Goal: Task Accomplishment & Management: Use online tool/utility

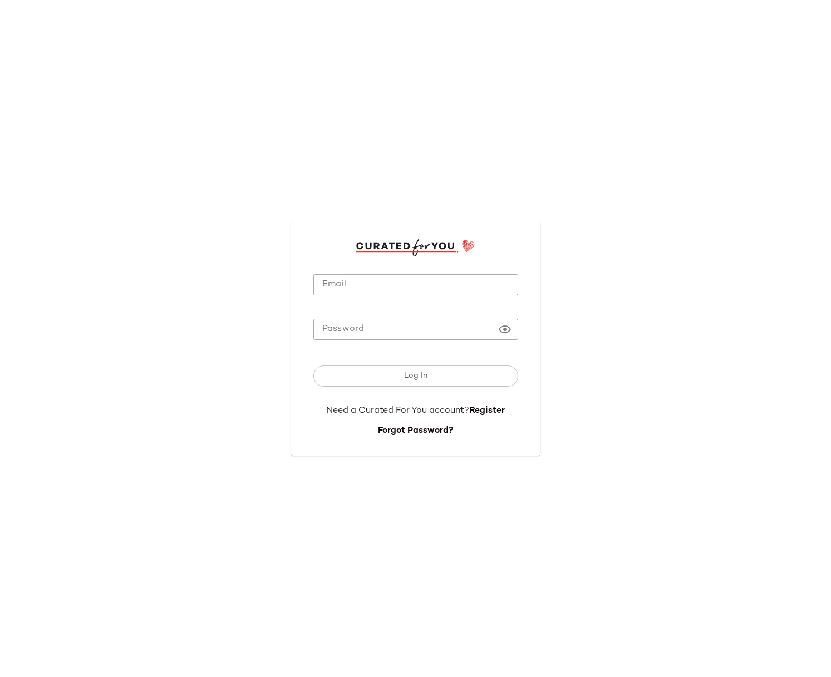
click at [431, 275] on input "Email" at bounding box center [415, 285] width 205 height 22
type input "**********"
click at [437, 286] on input "**********" at bounding box center [415, 285] width 205 height 22
click at [0, 658] on com-1password-button at bounding box center [0, 677] width 0 height 0
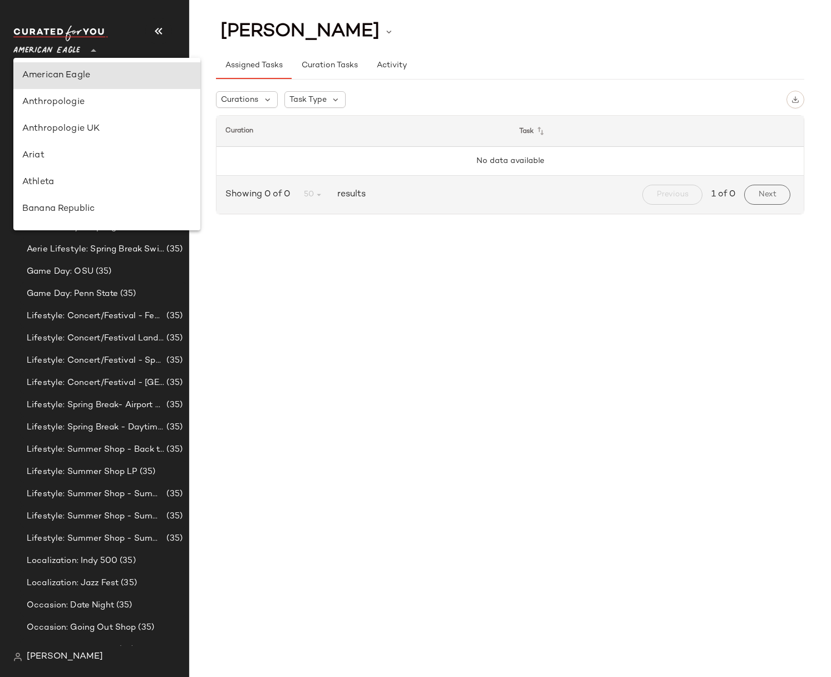
click at [55, 55] on span "American Eagle" at bounding box center [46, 48] width 67 height 20
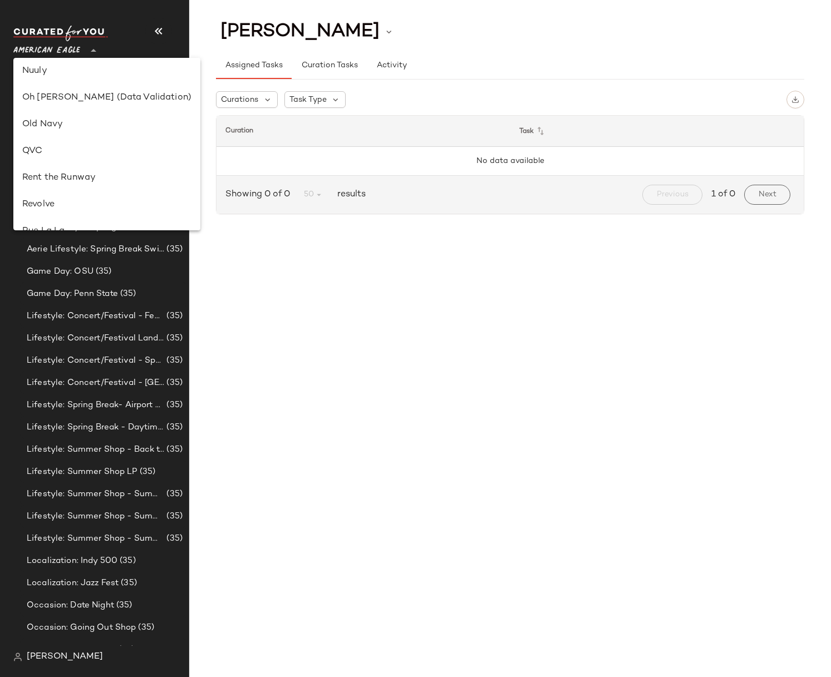
scroll to position [638, 0]
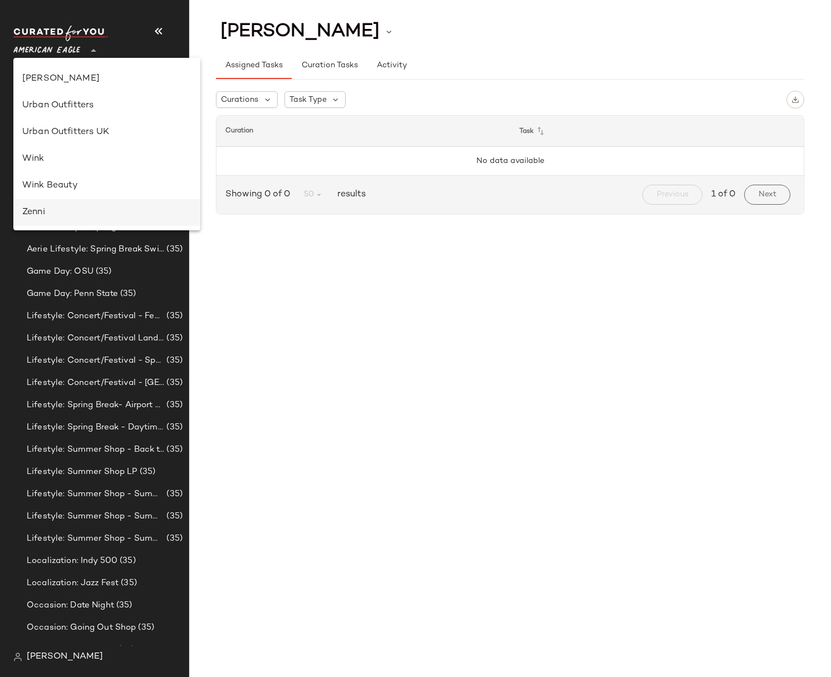
click at [45, 218] on div "Zenni" at bounding box center [106, 212] width 169 height 13
type input "**"
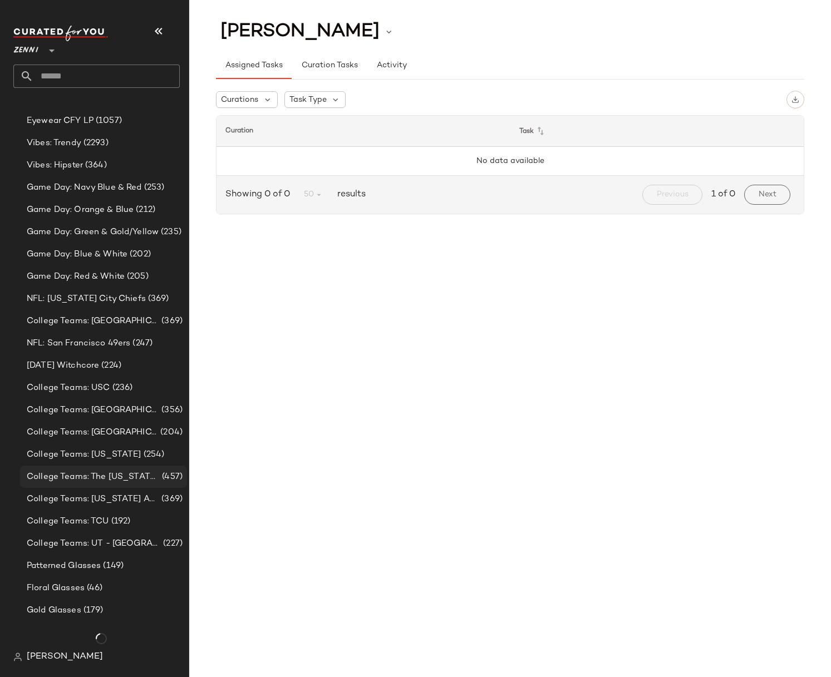
scroll to position [685, 0]
click at [35, 658] on span "[PERSON_NAME]" at bounding box center [65, 657] width 76 height 13
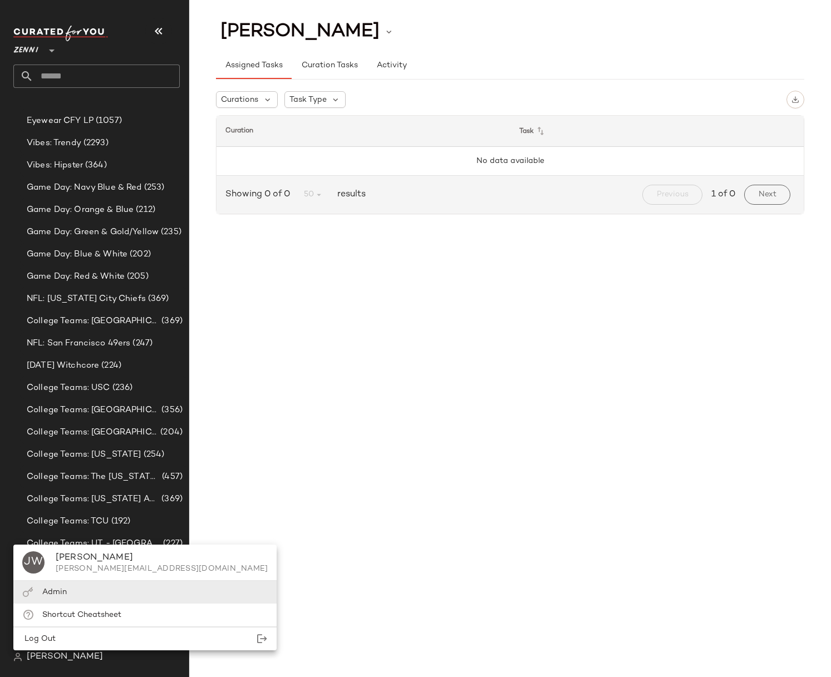
click at [50, 593] on span "Admin" at bounding box center [54, 592] width 24 height 8
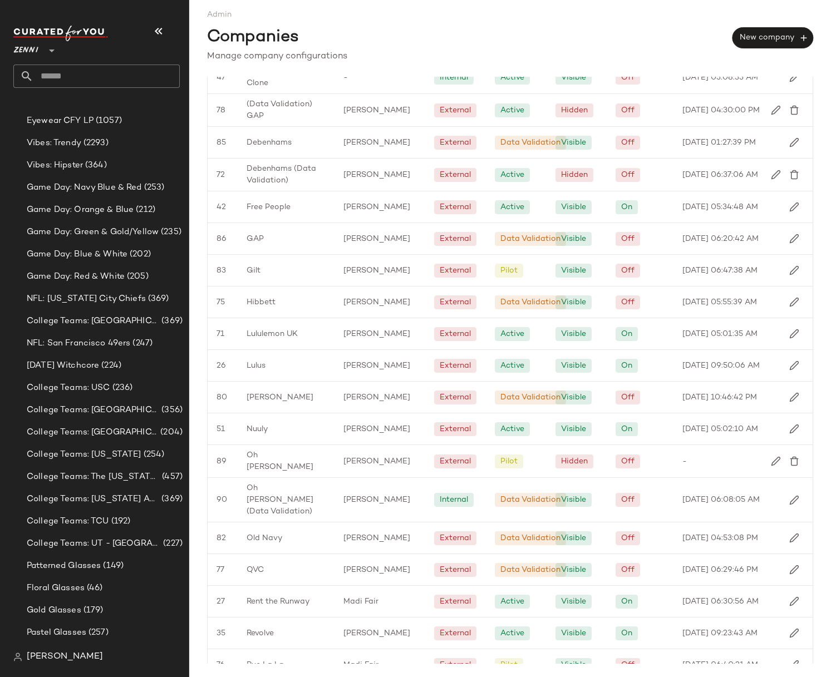
scroll to position [665, 0]
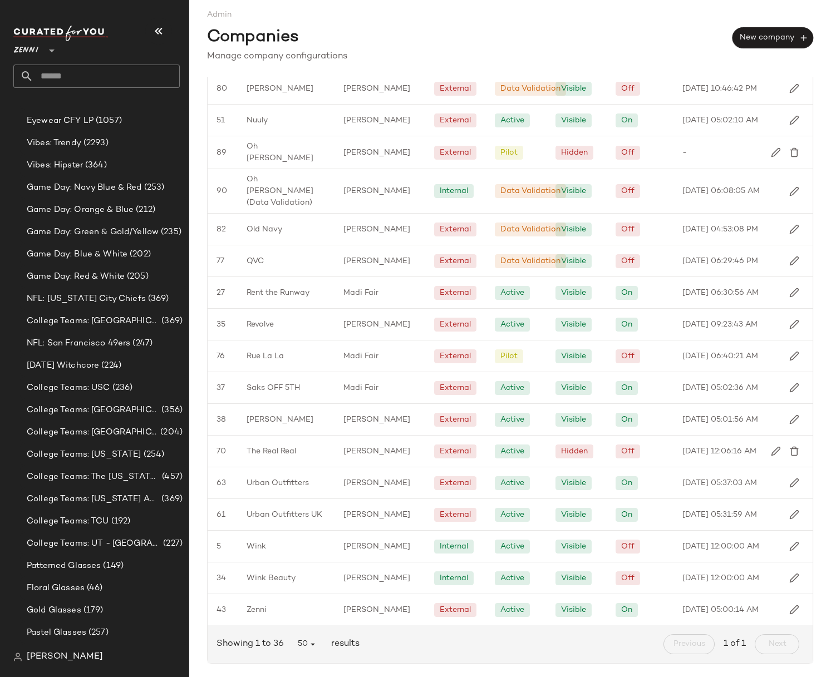
click at [253, 627] on div "Showing 1 to 36 50 results Previous 1 of 1 Next" at bounding box center [510, 645] width 605 height 38
click at [260, 613] on span "Zenni" at bounding box center [257, 610] width 20 height 12
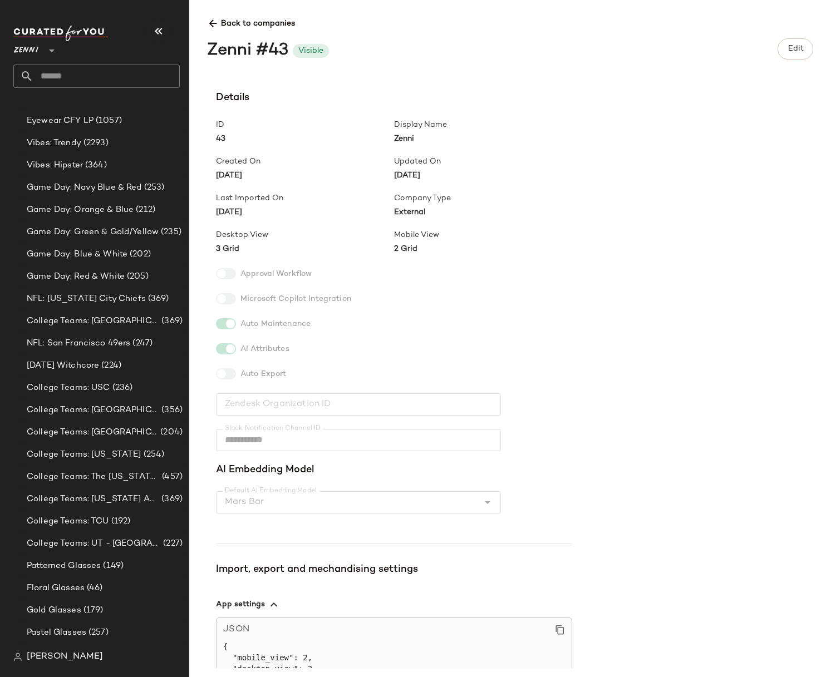
scroll to position [158, 0]
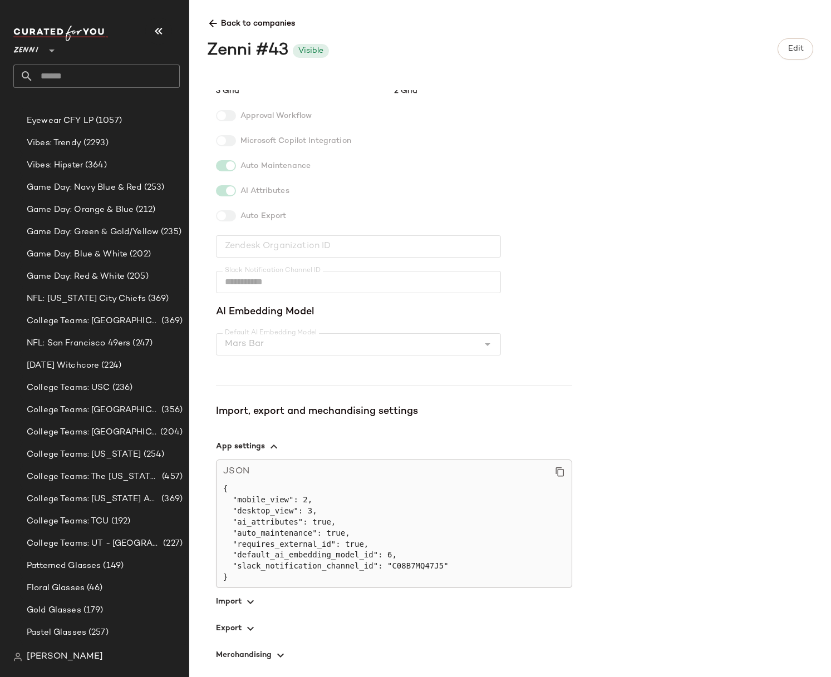
click at [258, 624] on span "button" at bounding box center [394, 628] width 356 height 27
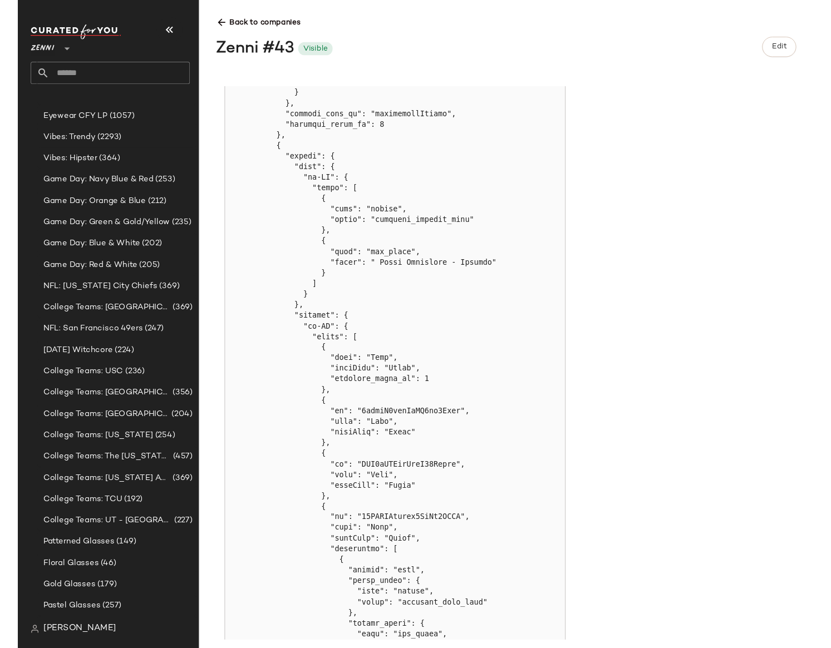
scroll to position [2453, 0]
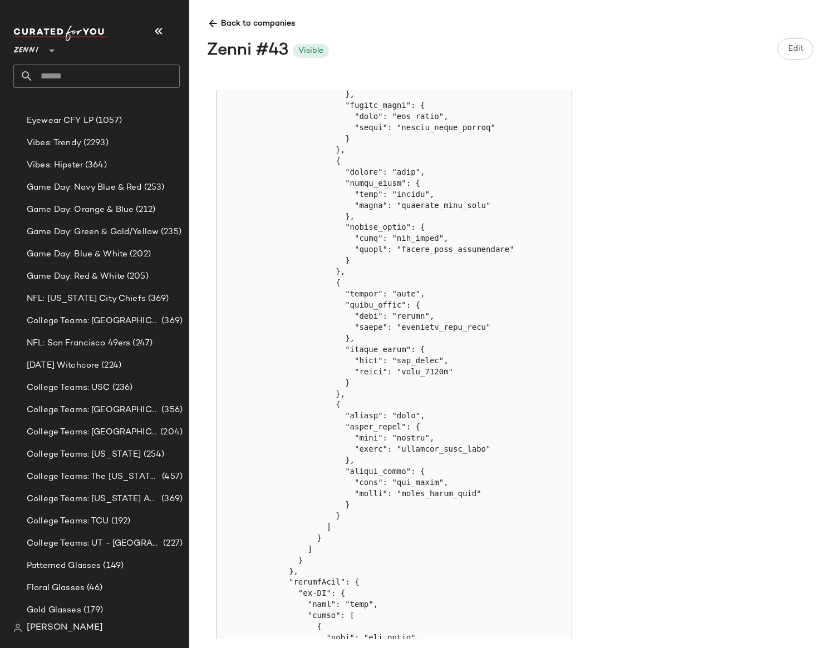
scroll to position [2854, 0]
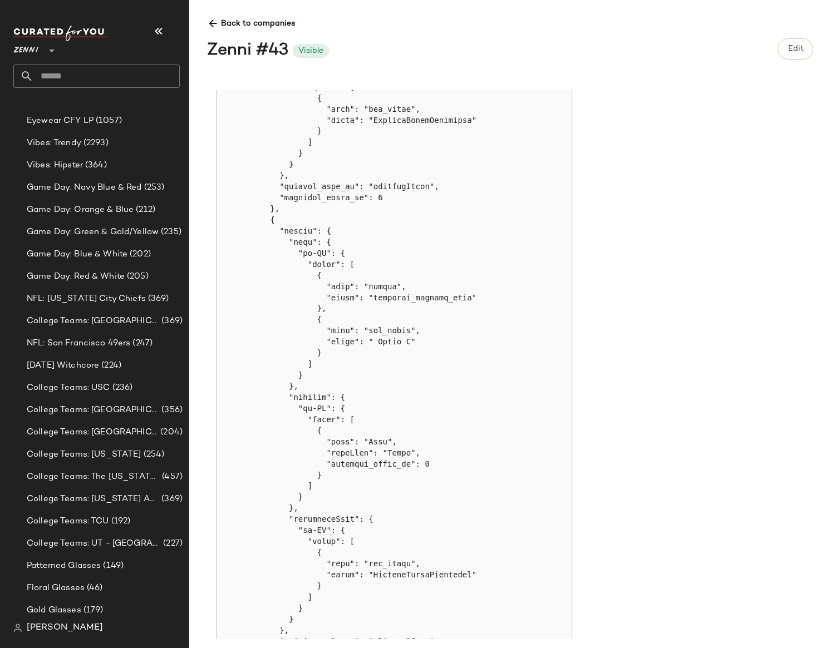
scroll to position [4610, 0]
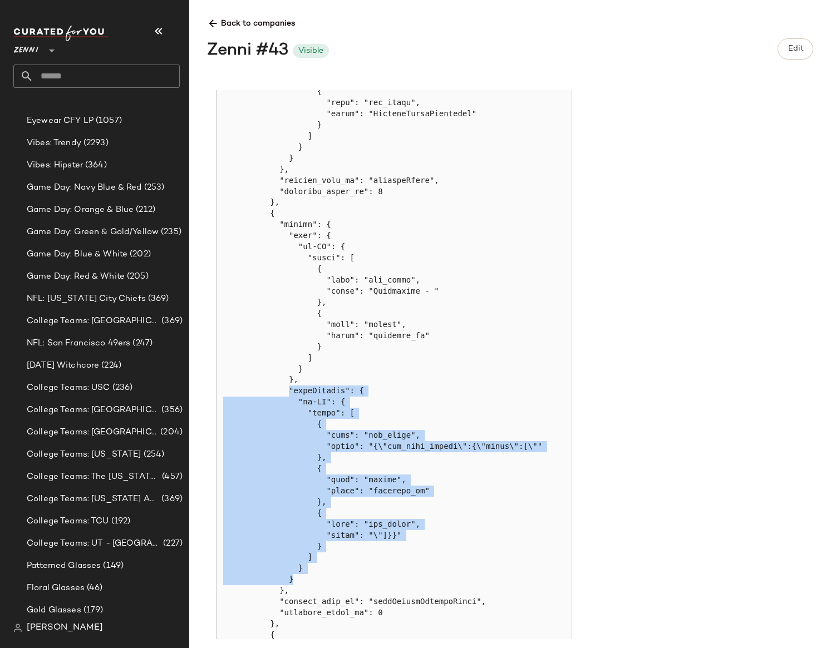
drag, startPoint x: 289, startPoint y: 391, endPoint x: 331, endPoint y: 582, distance: 195.5
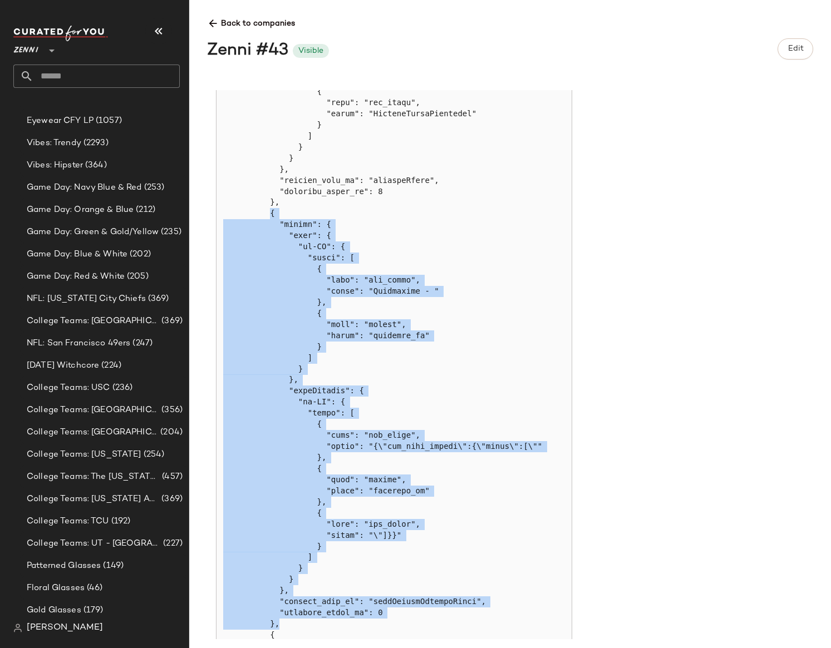
drag, startPoint x: 270, startPoint y: 215, endPoint x: 306, endPoint y: 621, distance: 406.8
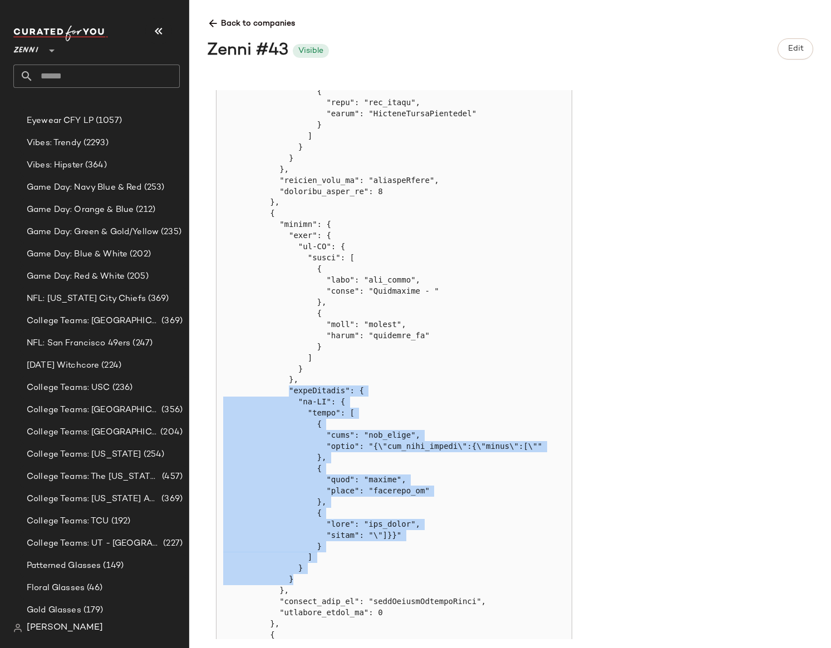
drag, startPoint x: 290, startPoint y: 393, endPoint x: 313, endPoint y: 577, distance: 185.2
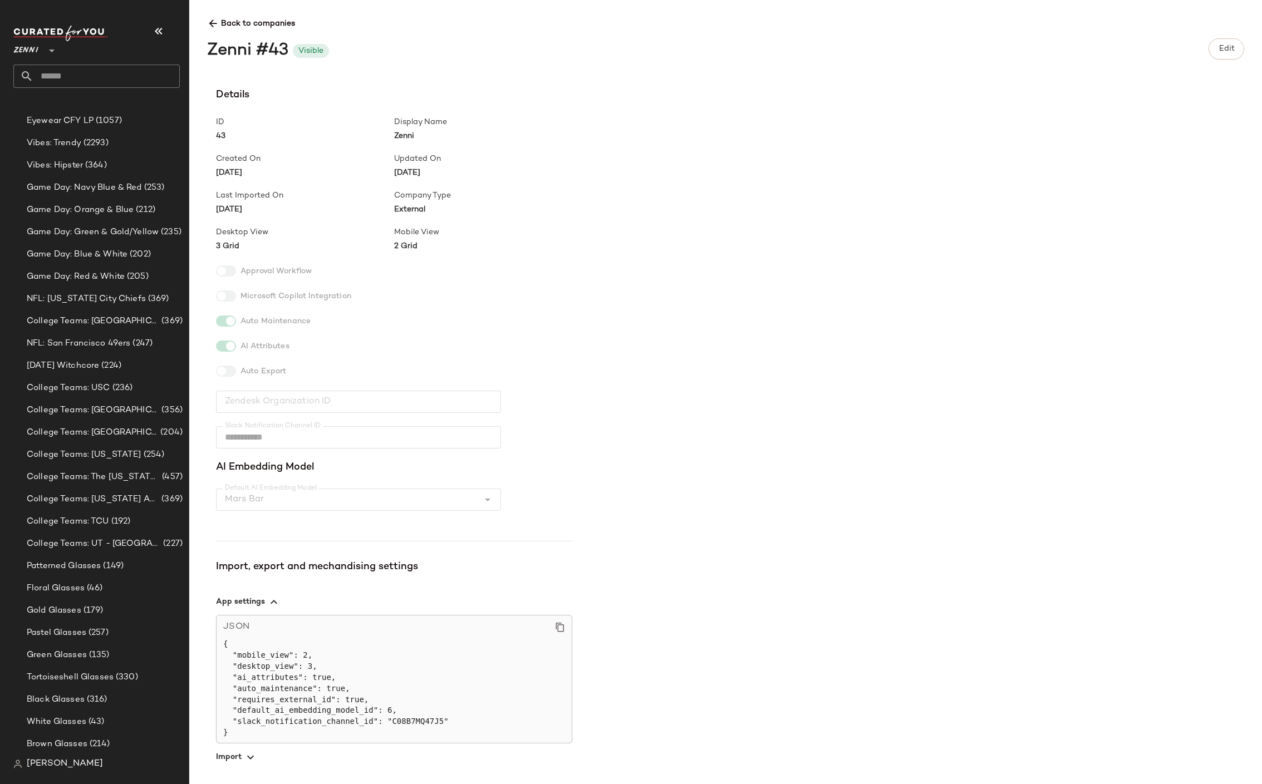
scroll to position [0, 0]
click at [214, 23] on icon at bounding box center [213, 24] width 12 height 12
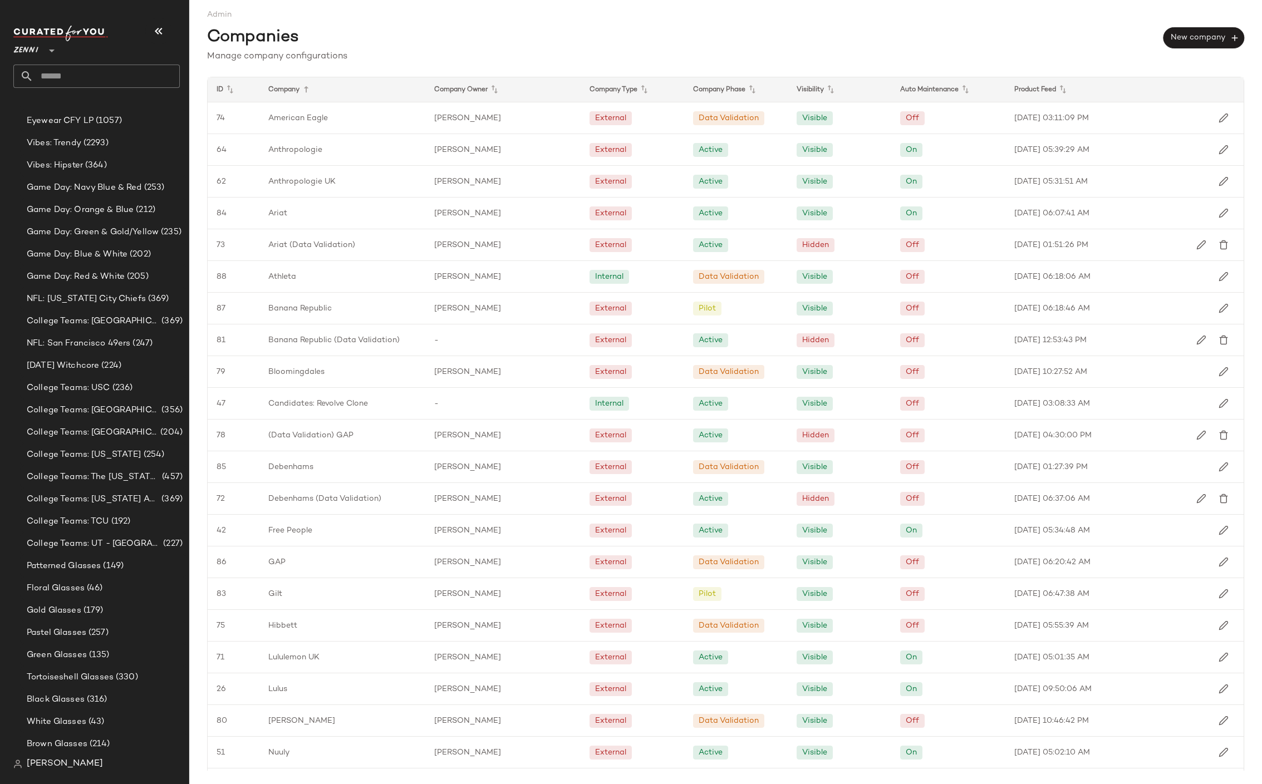
click at [132, 81] on input "text" at bounding box center [106, 76] width 146 height 23
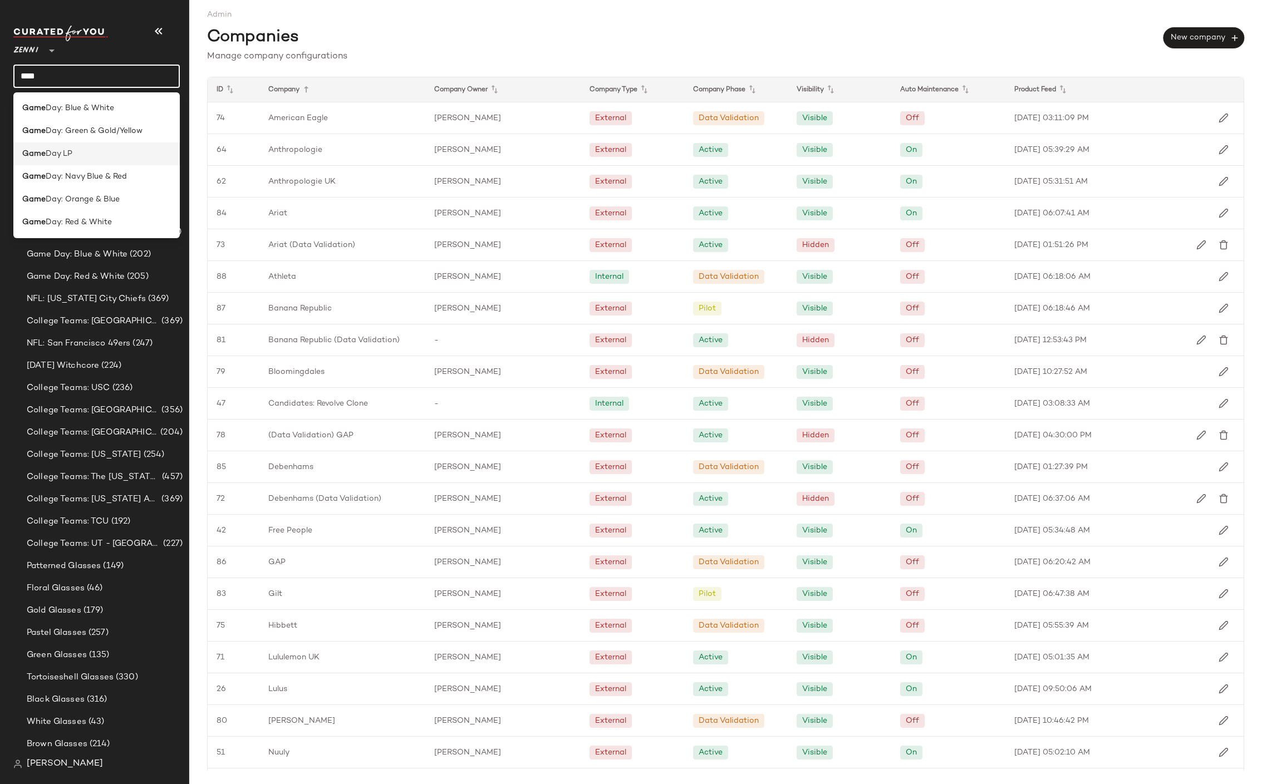
type input "****"
click at [105, 149] on div "Game Day LP" at bounding box center [96, 154] width 149 height 12
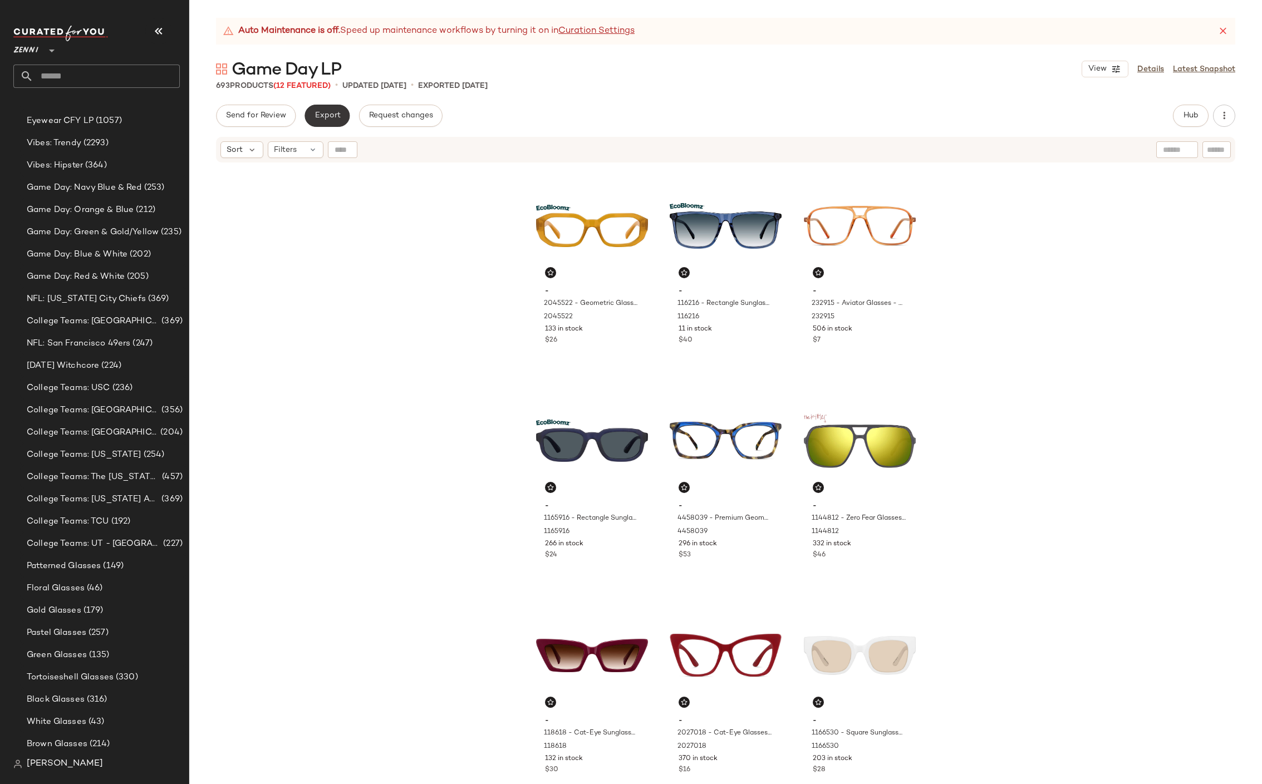
click at [342, 114] on button "Export" at bounding box center [326, 116] width 45 height 22
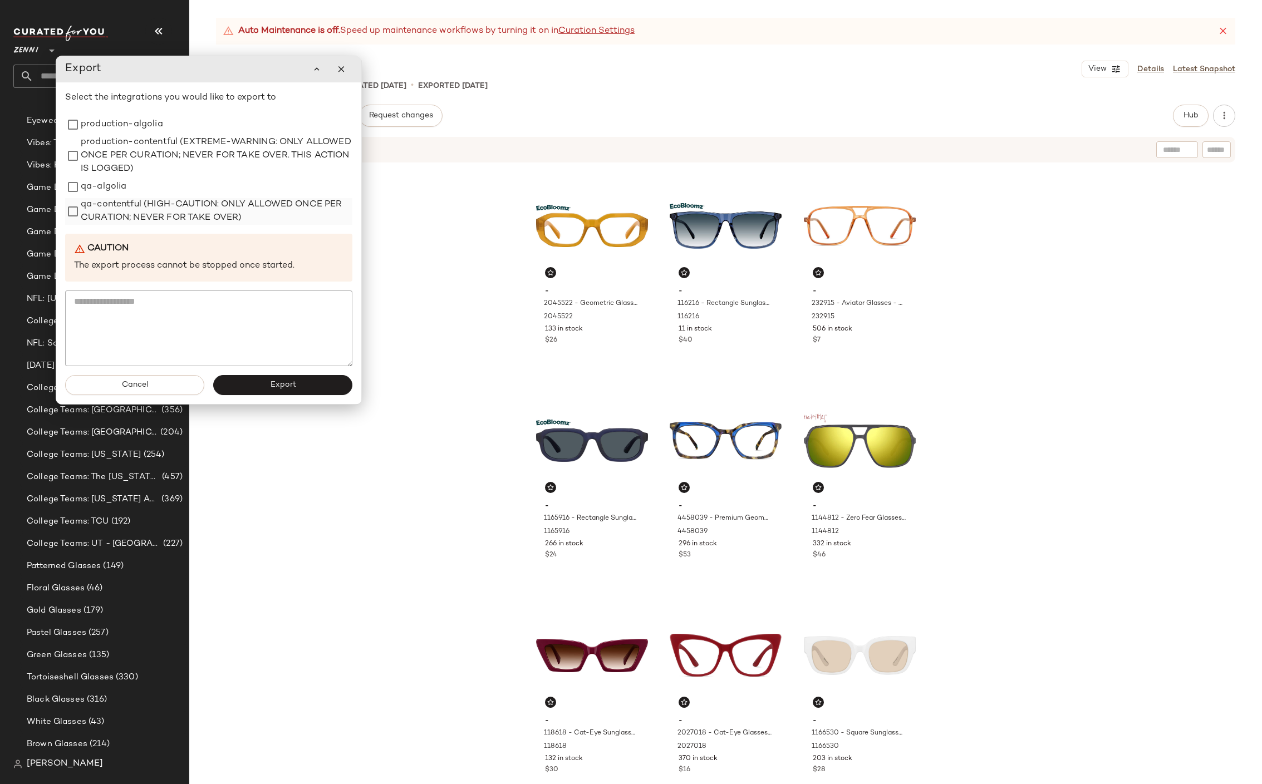
click at [94, 210] on label "qa-contentful (HIGH-CAUTION: ONLY ALLOWED ONCE PER CURATION; NEVER FOR TAKE OVE…" at bounding box center [217, 211] width 272 height 27
click at [264, 388] on button "Export" at bounding box center [282, 385] width 139 height 20
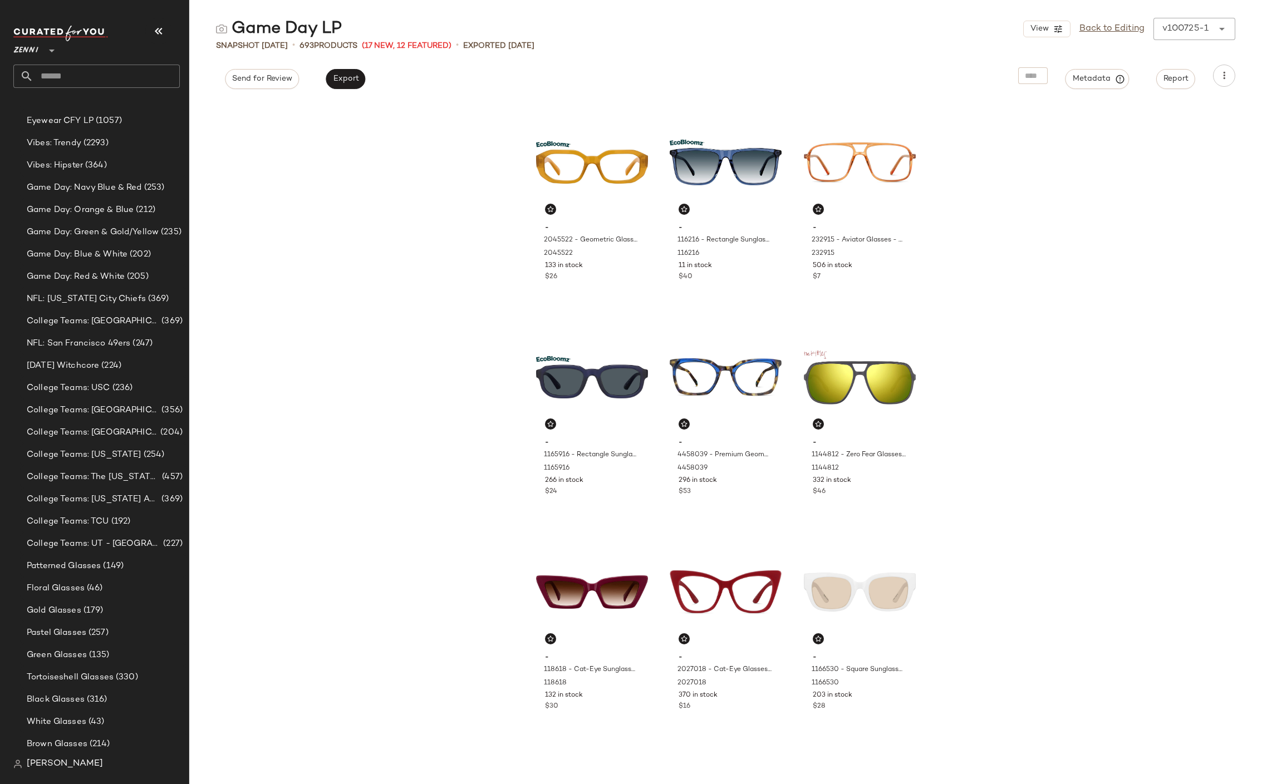
click at [400, 208] on div "- 2045522 - Geometric Glasses - Yellow - bio_based 2045522 133 in stock $26 - 1…" at bounding box center [725, 442] width 1073 height 684
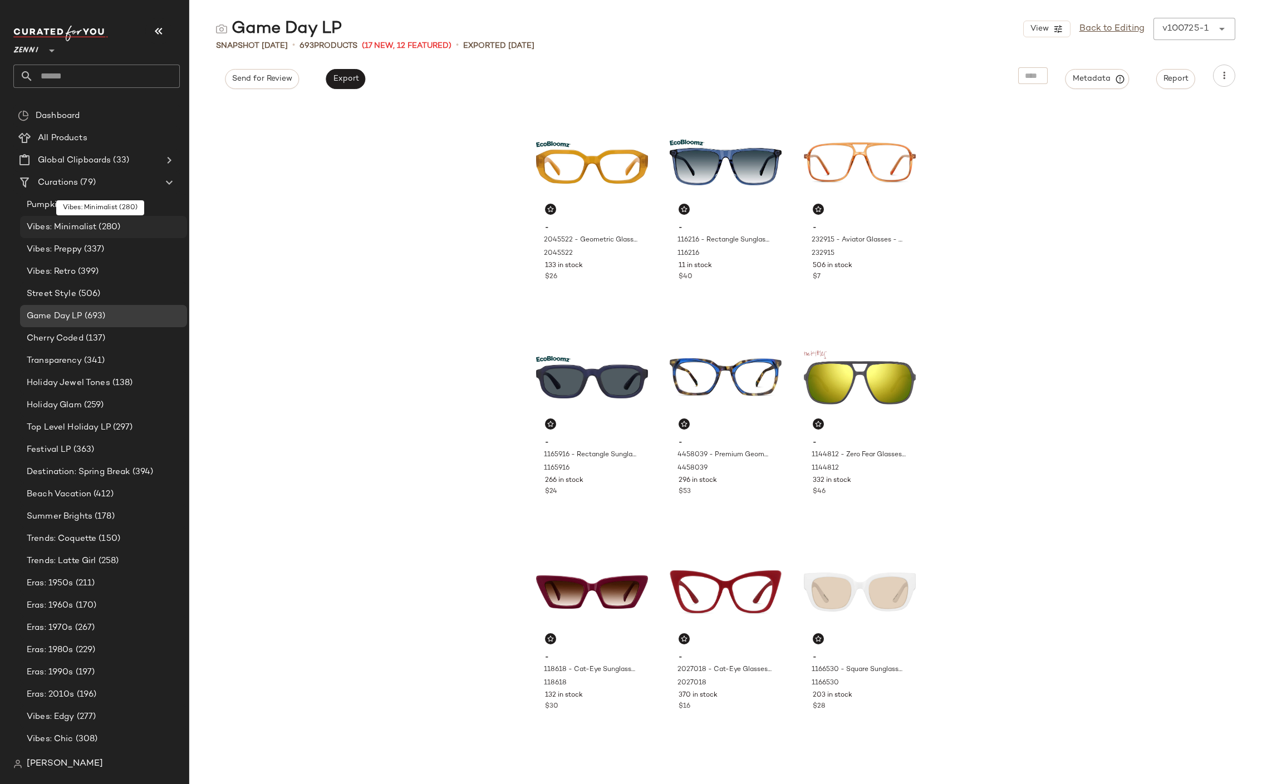
click at [96, 233] on span "(280)" at bounding box center [108, 227] width 24 height 13
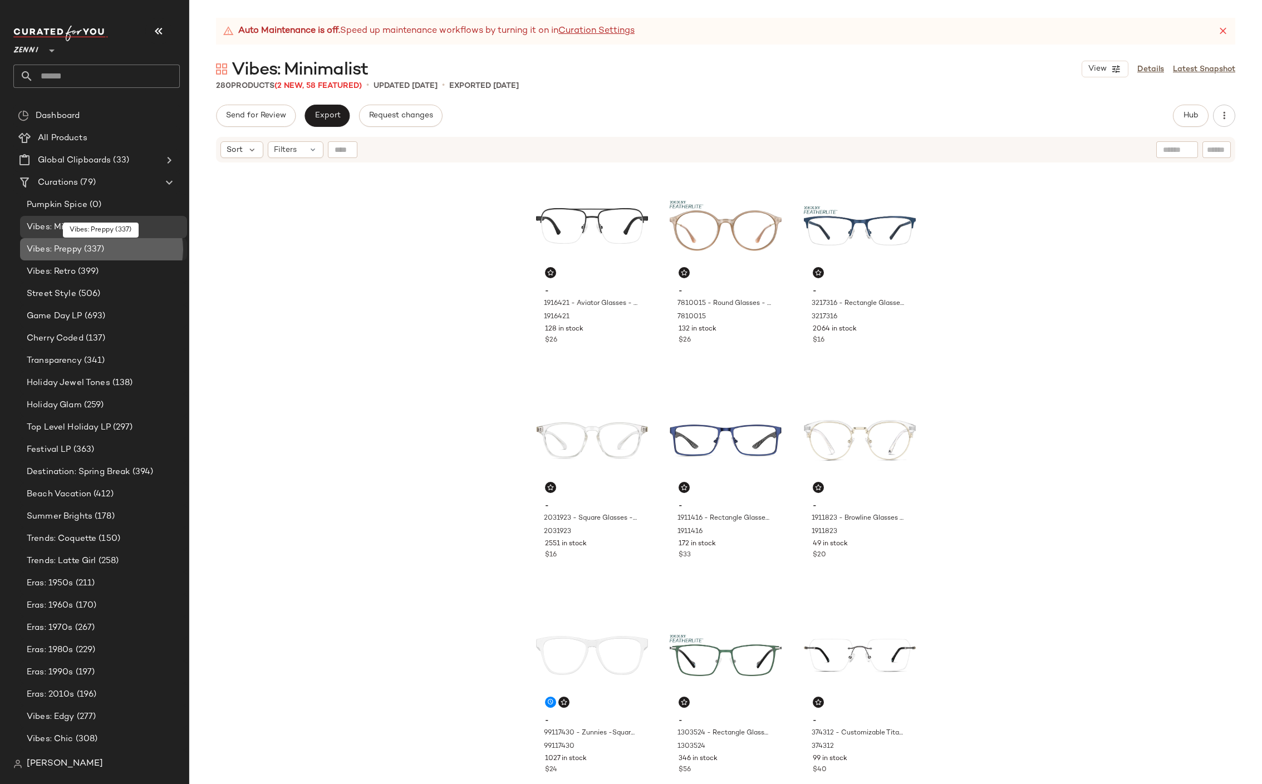
click at [111, 247] on div "Vibes: Preppy (337)" at bounding box center [102, 249] width 159 height 13
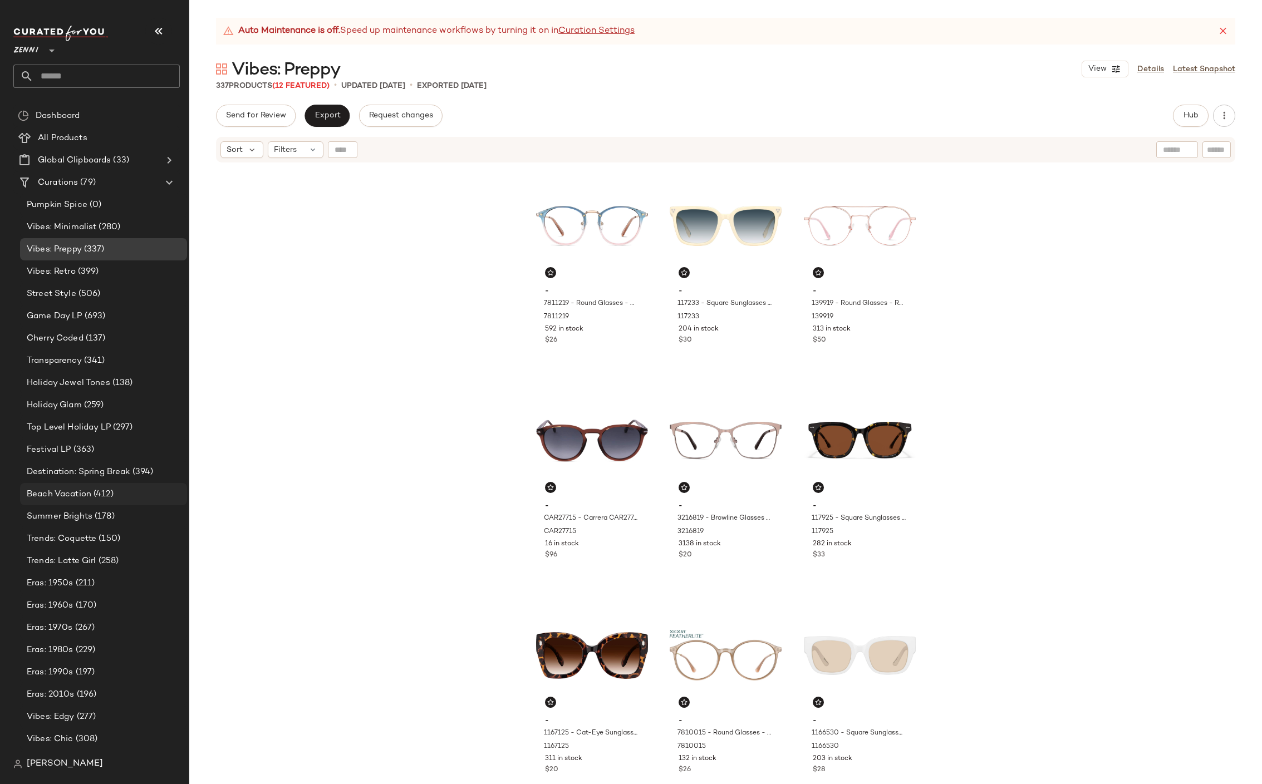
click at [80, 495] on span "Beach Vacation" at bounding box center [59, 494] width 65 height 13
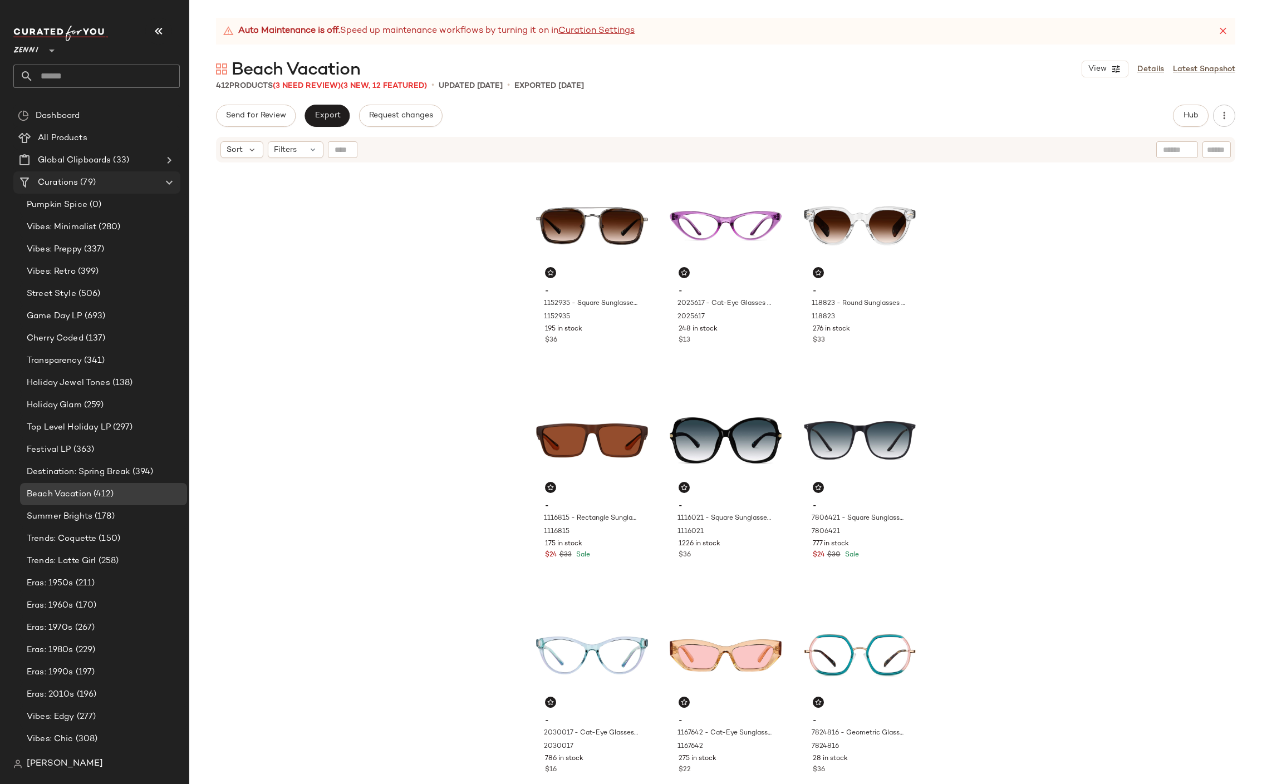
click at [68, 183] on span "Curations" at bounding box center [58, 182] width 40 height 13
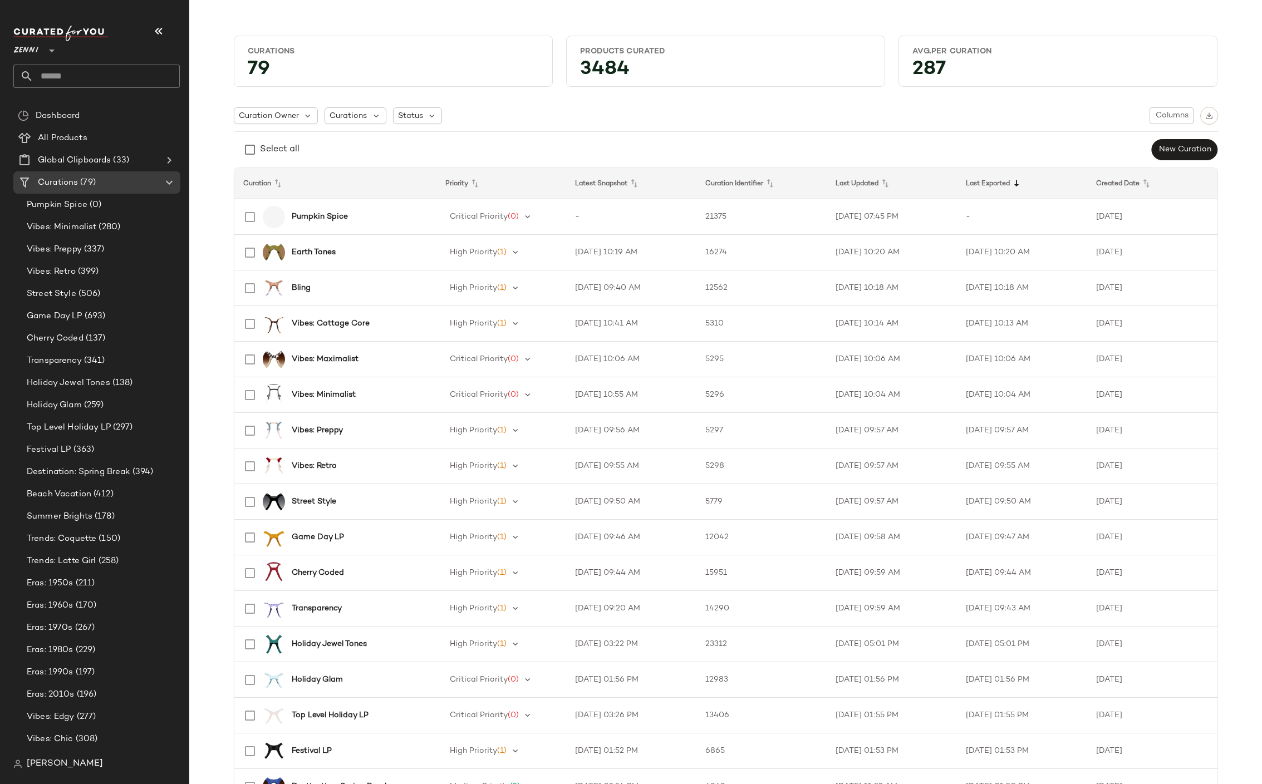
click at [830, 182] on icon at bounding box center [1016, 183] width 13 height 13
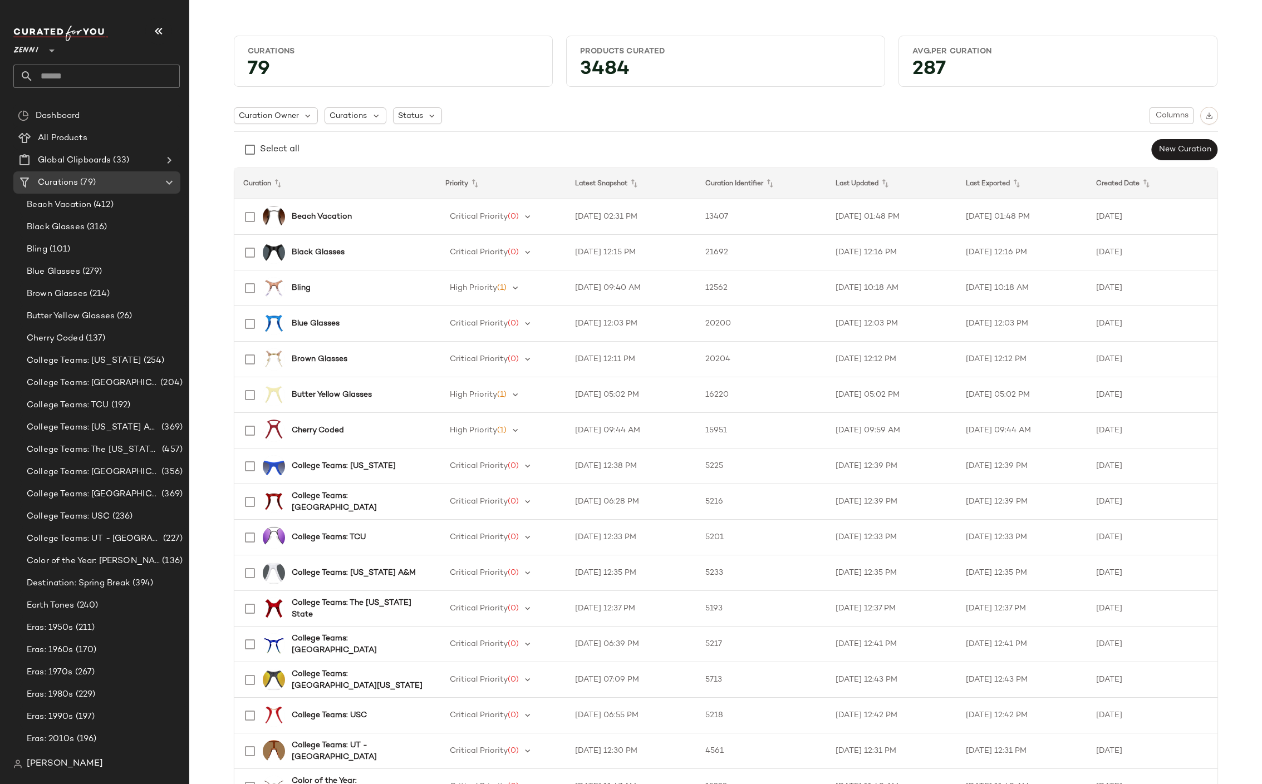
click at [830, 182] on icon at bounding box center [1016, 183] width 13 height 13
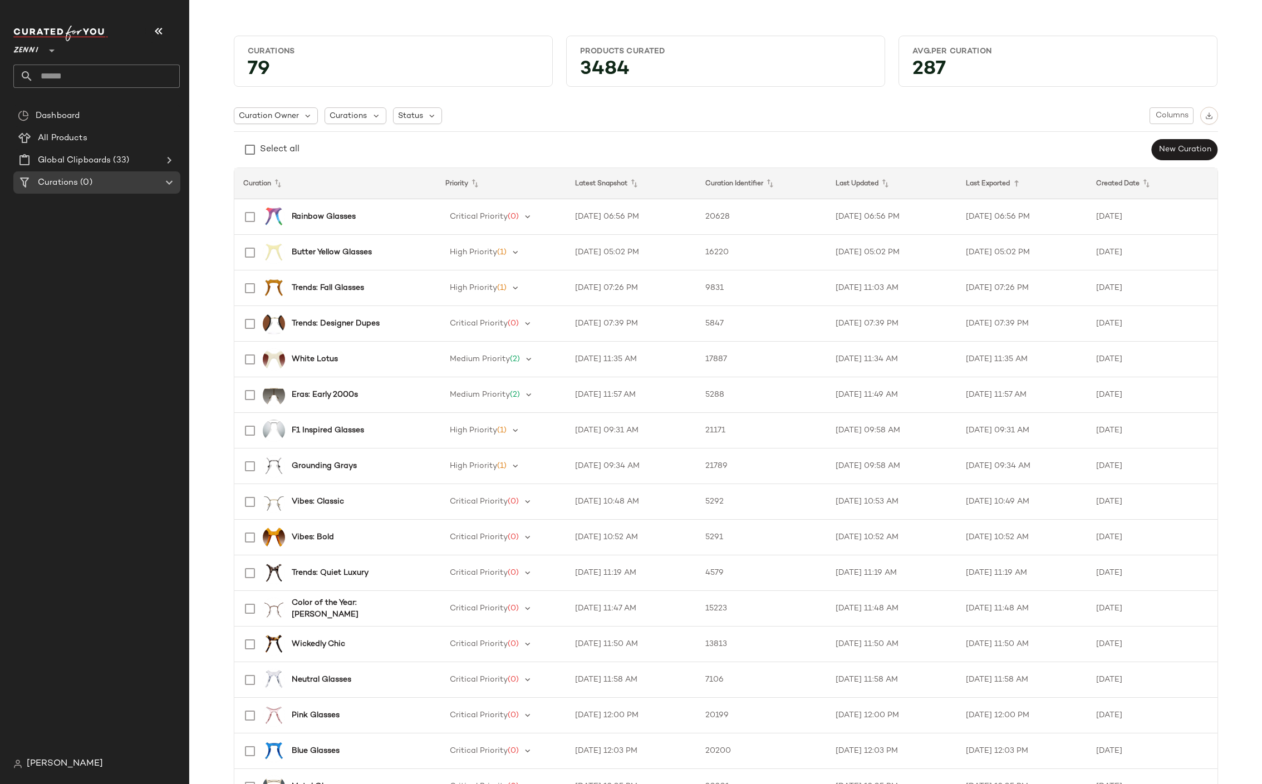
click at [830, 182] on icon at bounding box center [1016, 183] width 13 height 13
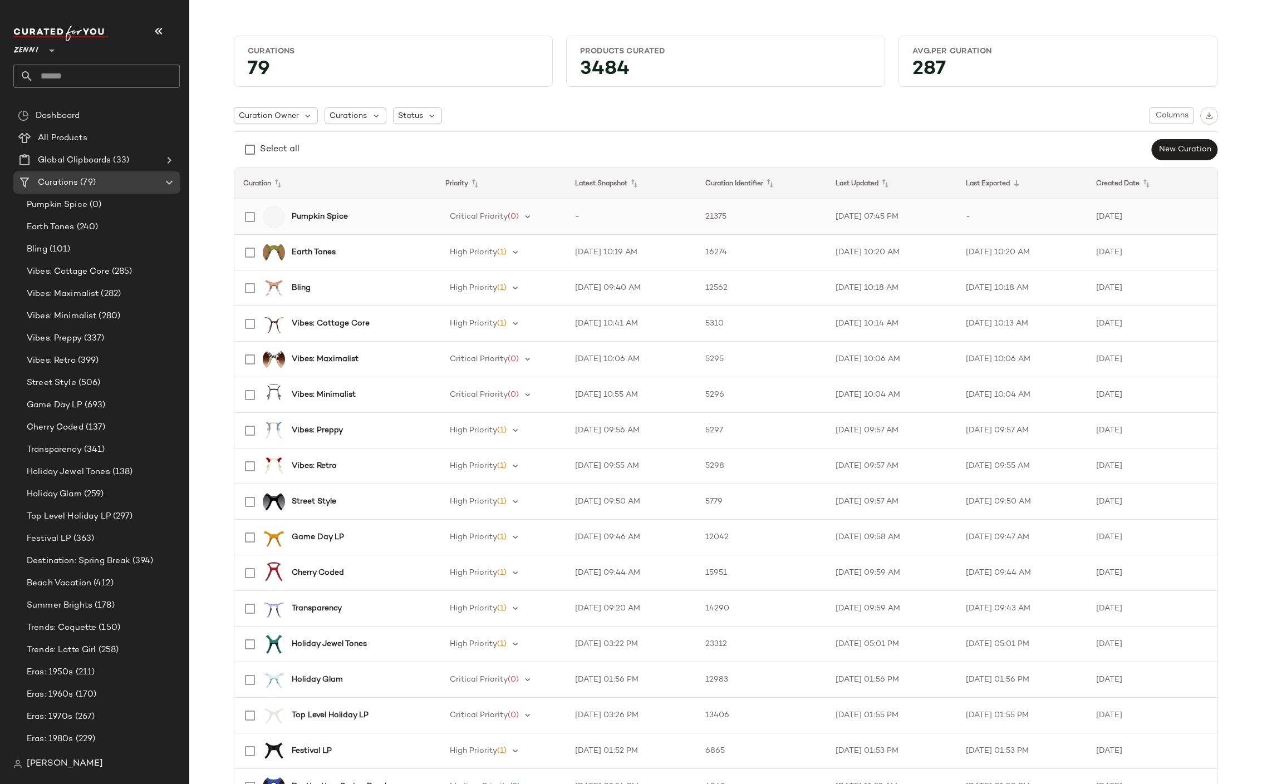
click at [316, 218] on b "Pumpkin Spice" at bounding box center [320, 217] width 56 height 12
